Goal: Task Accomplishment & Management: Use online tool/utility

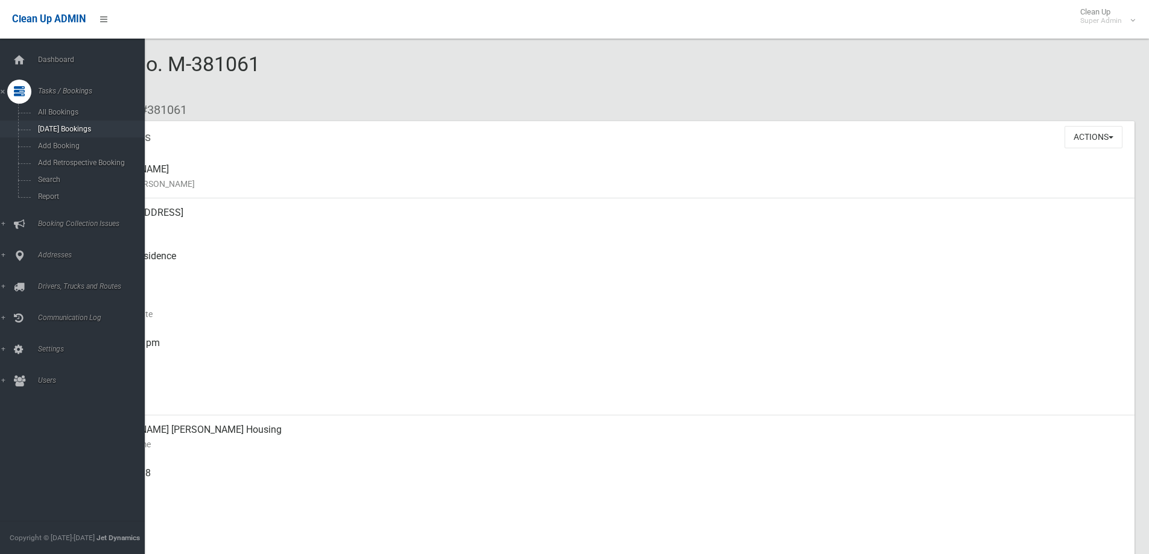
scroll to position [241, 0]
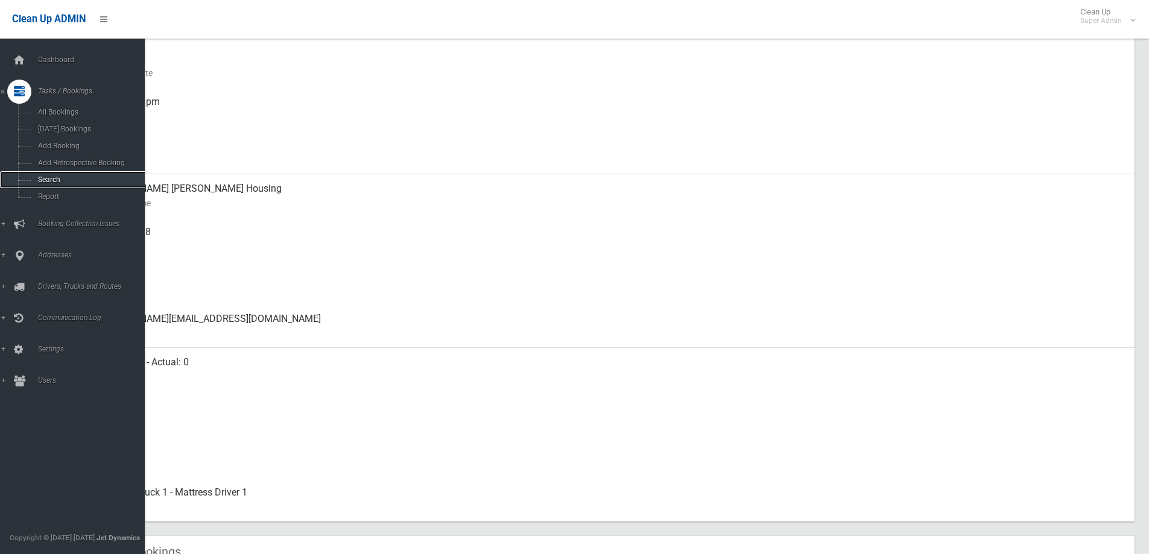
click at [46, 177] on span "Search" at bounding box center [88, 180] width 109 height 8
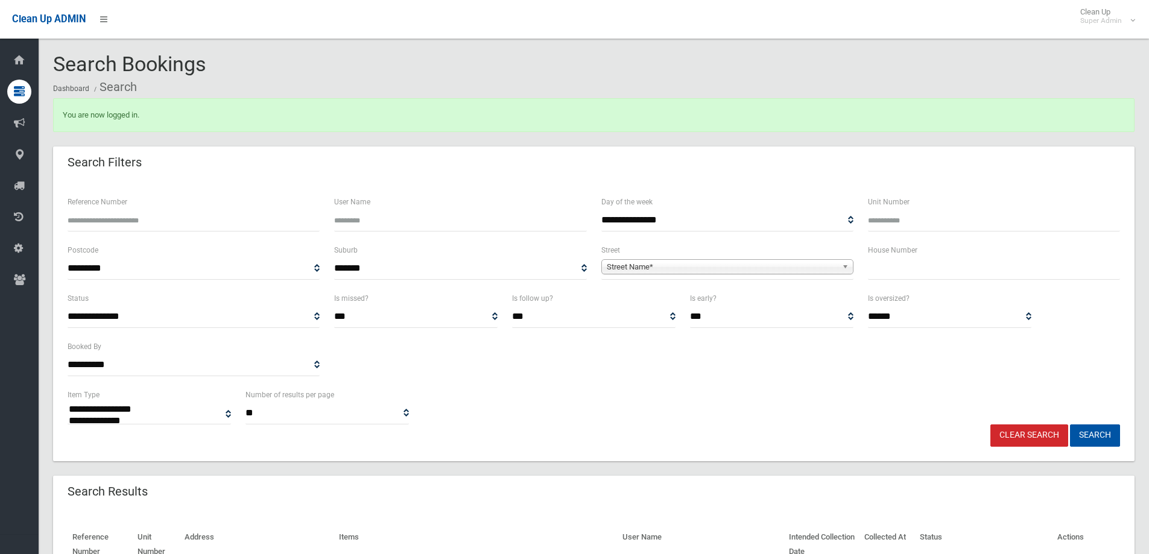
select select
click at [915, 273] on input "text" at bounding box center [994, 269] width 252 height 22
type input "**"
click at [661, 269] on span "Street Name*" at bounding box center [722, 267] width 230 height 14
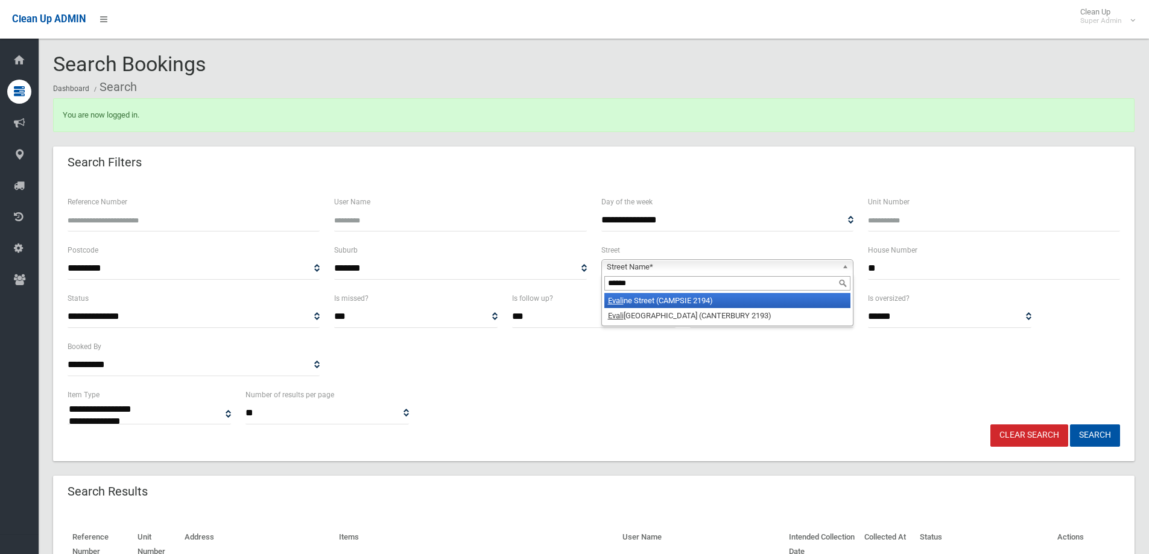
type input "*******"
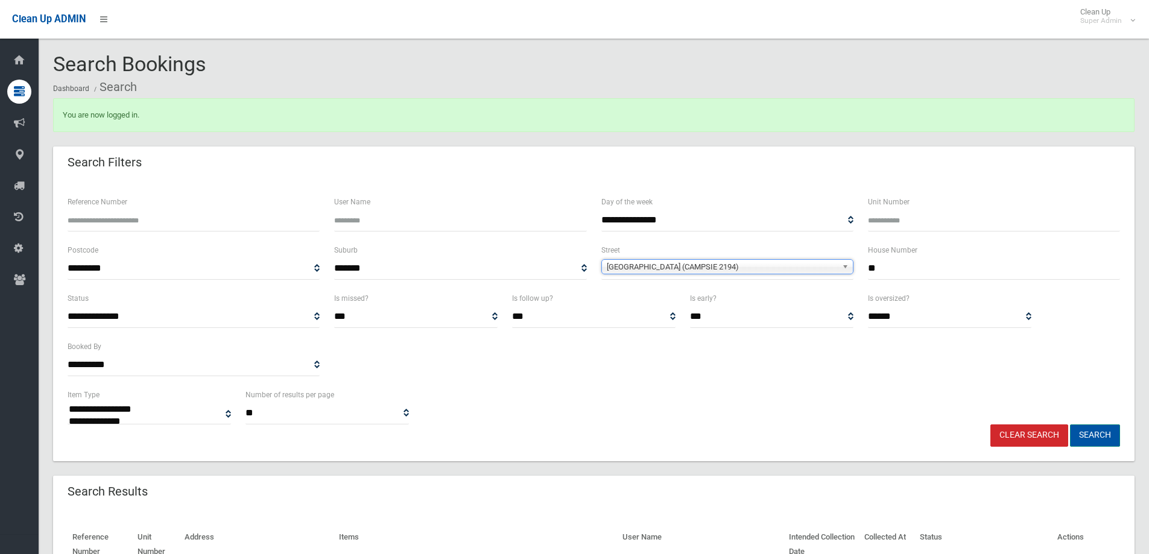
click at [1096, 429] on button "Search" at bounding box center [1095, 436] width 50 height 22
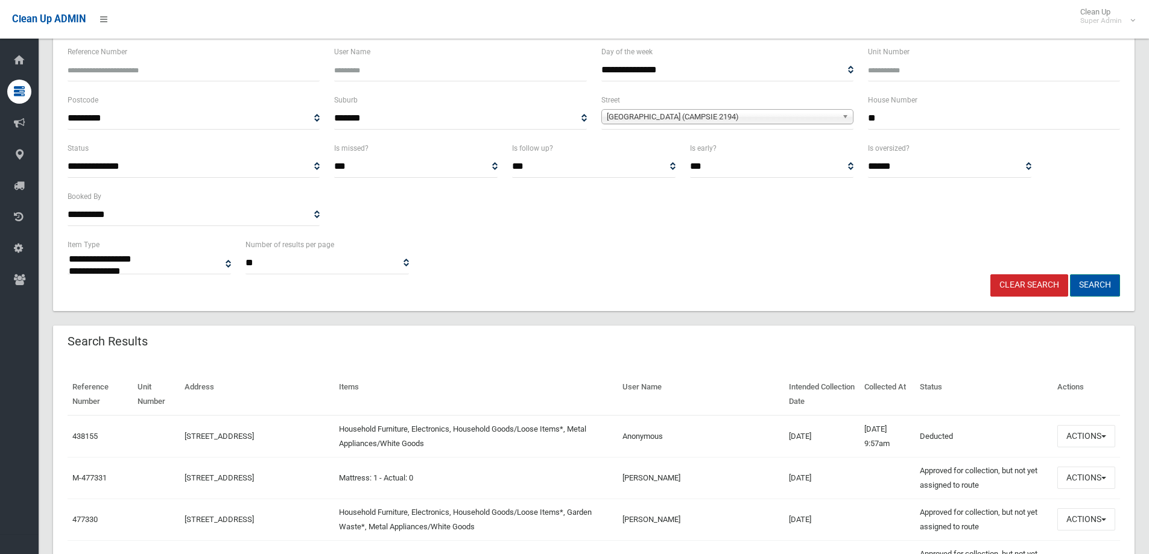
scroll to position [181, 0]
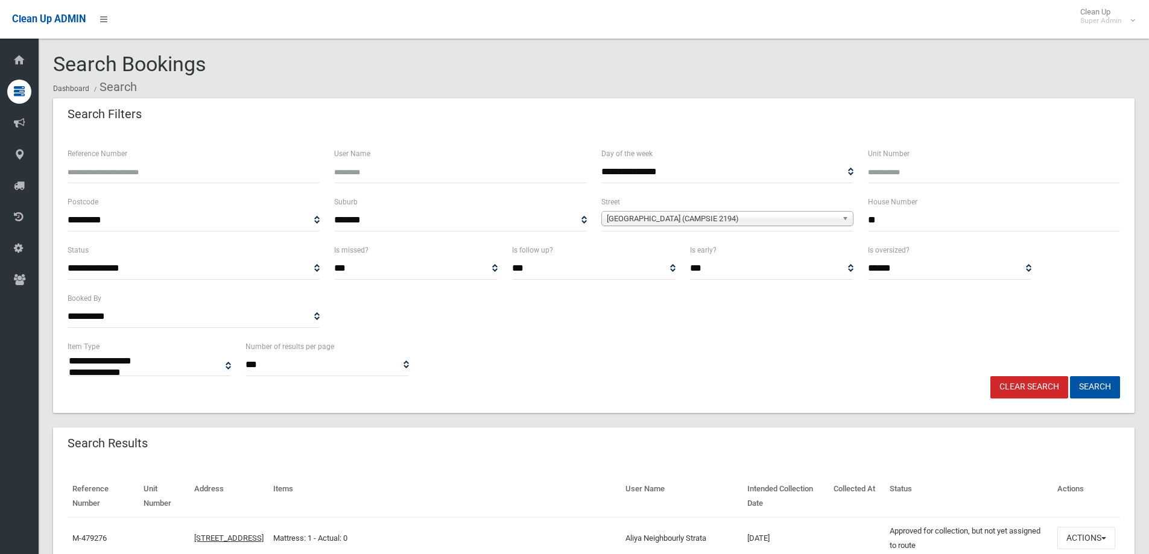
select select
click at [1083, 539] on button "Actions" at bounding box center [1086, 538] width 58 height 22
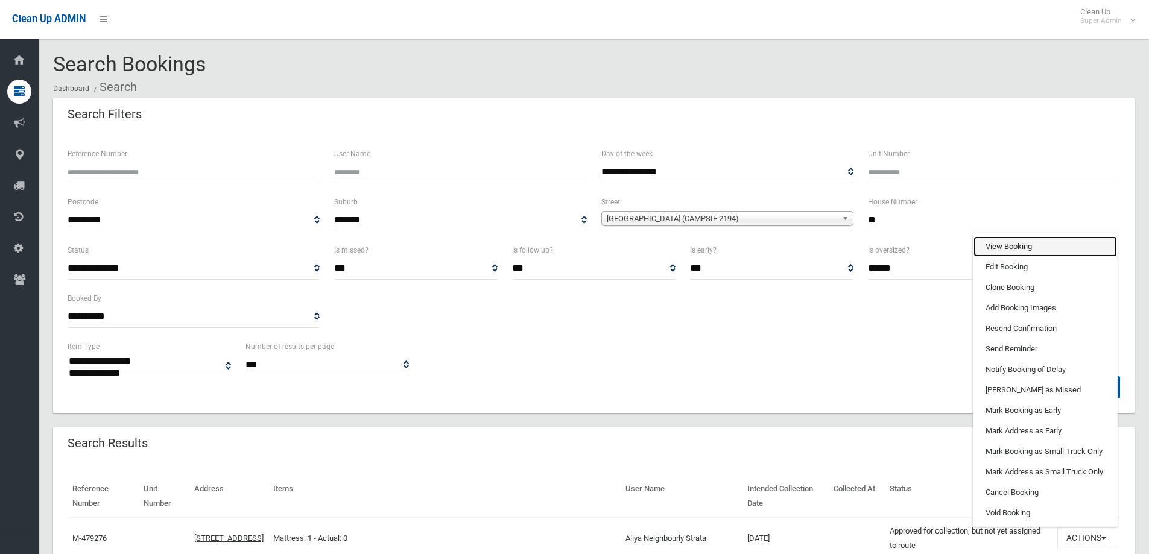
click at [993, 249] on link "View Booking" at bounding box center [1046, 246] width 144 height 21
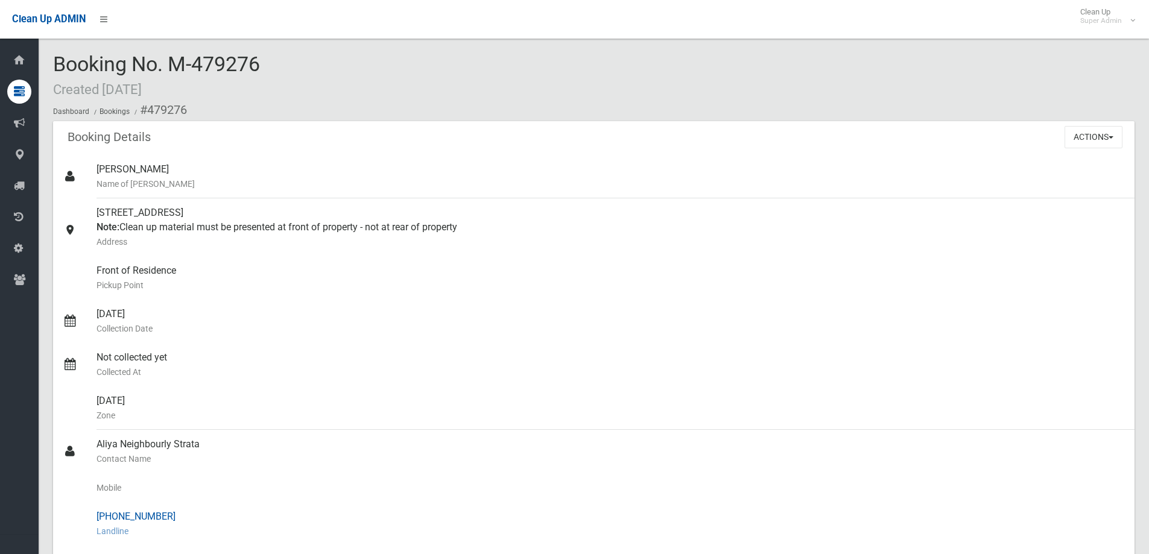
drag, startPoint x: 117, startPoint y: 516, endPoint x: 176, endPoint y: 516, distance: 58.5
click at [176, 516] on div "(02) 9704 6971 Landline" at bounding box center [611, 523] width 1029 height 43
copy div "9704 6971"
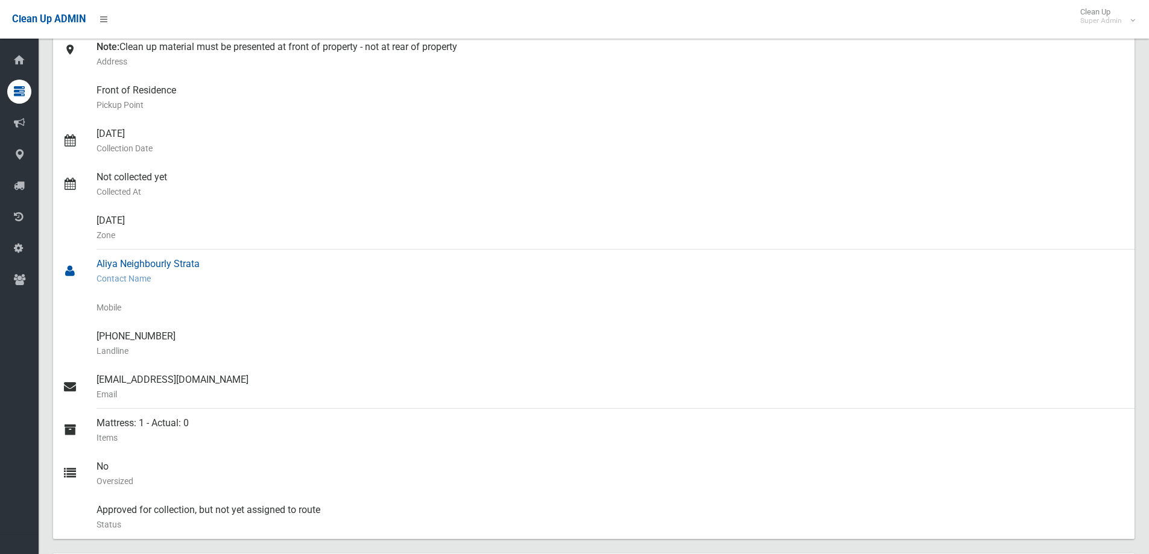
scroll to position [181, 0]
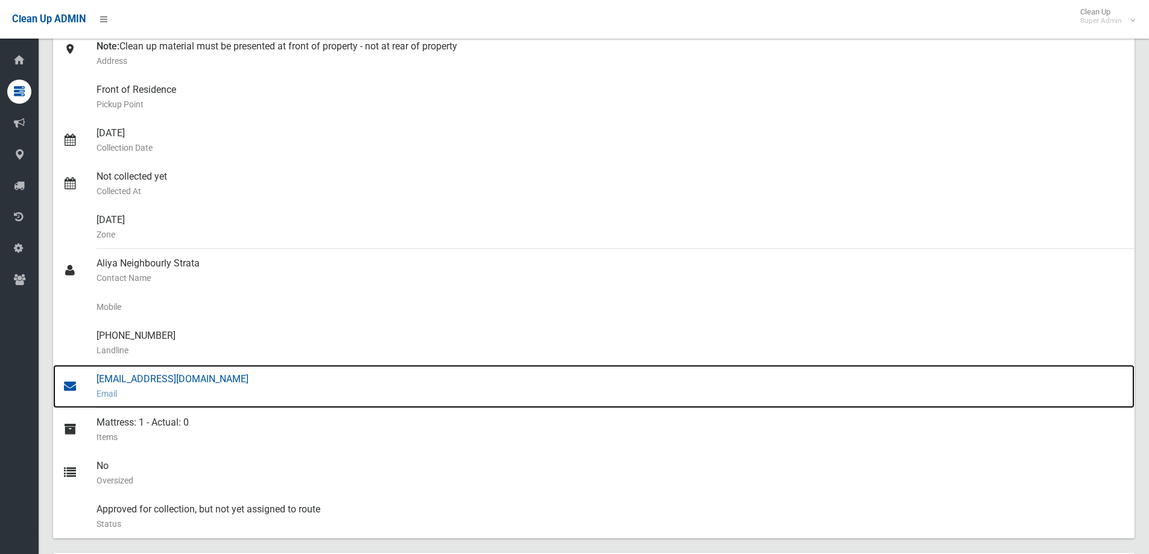
click at [144, 377] on div "admin@neighbourly.co Email" at bounding box center [611, 386] width 1029 height 43
